Goal: Task Accomplishment & Management: Use online tool/utility

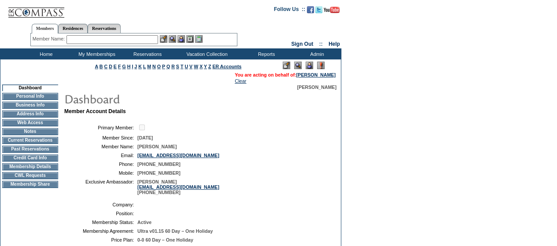
click at [308, 67] on img at bounding box center [309, 65] width 7 height 7
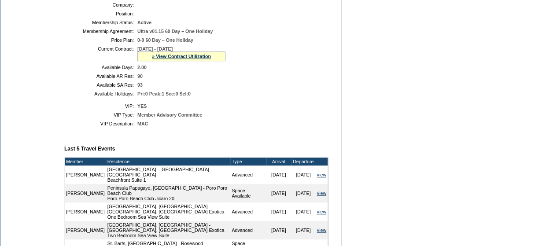
scroll to position [220, 0]
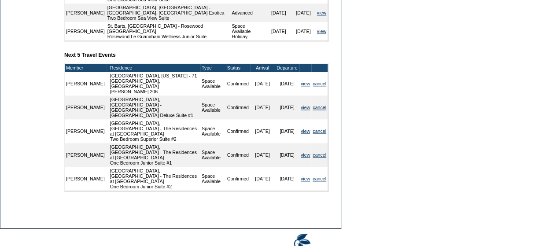
scroll to position [417, 0]
click at [302, 86] on link "view" at bounding box center [305, 83] width 9 height 5
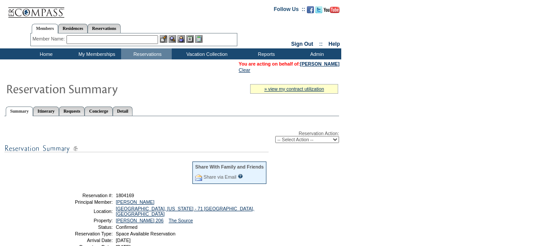
scroll to position [54, 0]
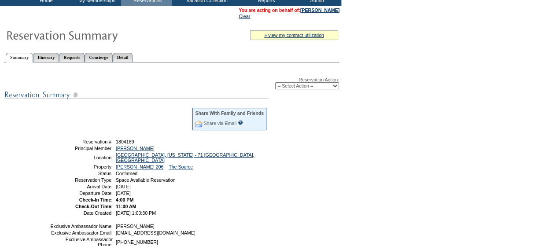
click at [299, 88] on select "-- Select Action -- Modify Reservation Dates Modify Reservation Cost Modify Occ…" at bounding box center [307, 85] width 64 height 7
select select "ChangeDates"
click at [275, 83] on select "-- Select Action -- Modify Reservation Dates Modify Reservation Cost Modify Occ…" at bounding box center [307, 85] width 64 height 7
